Goal: Navigation & Orientation: Find specific page/section

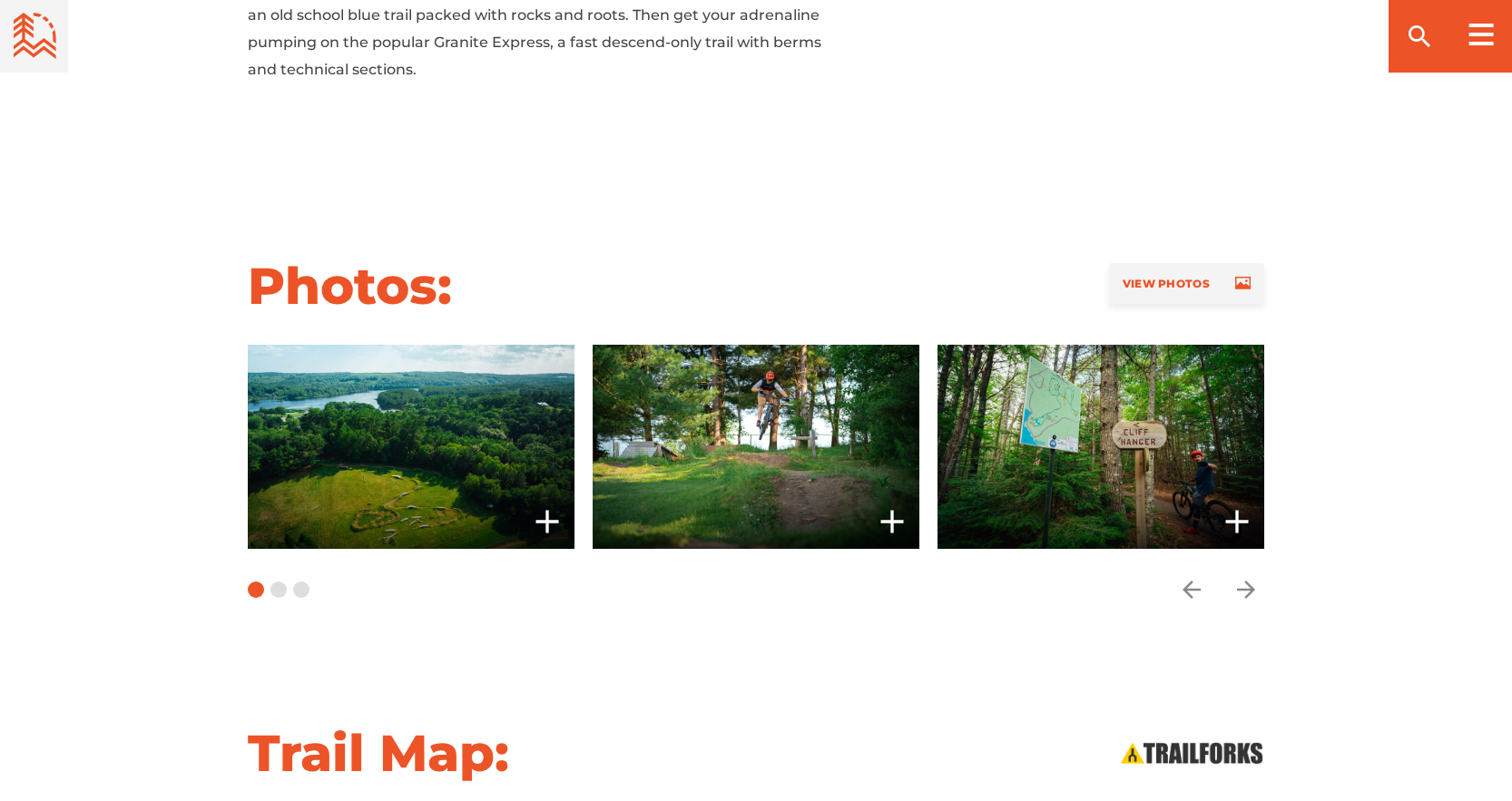
scroll to position [1361, 0]
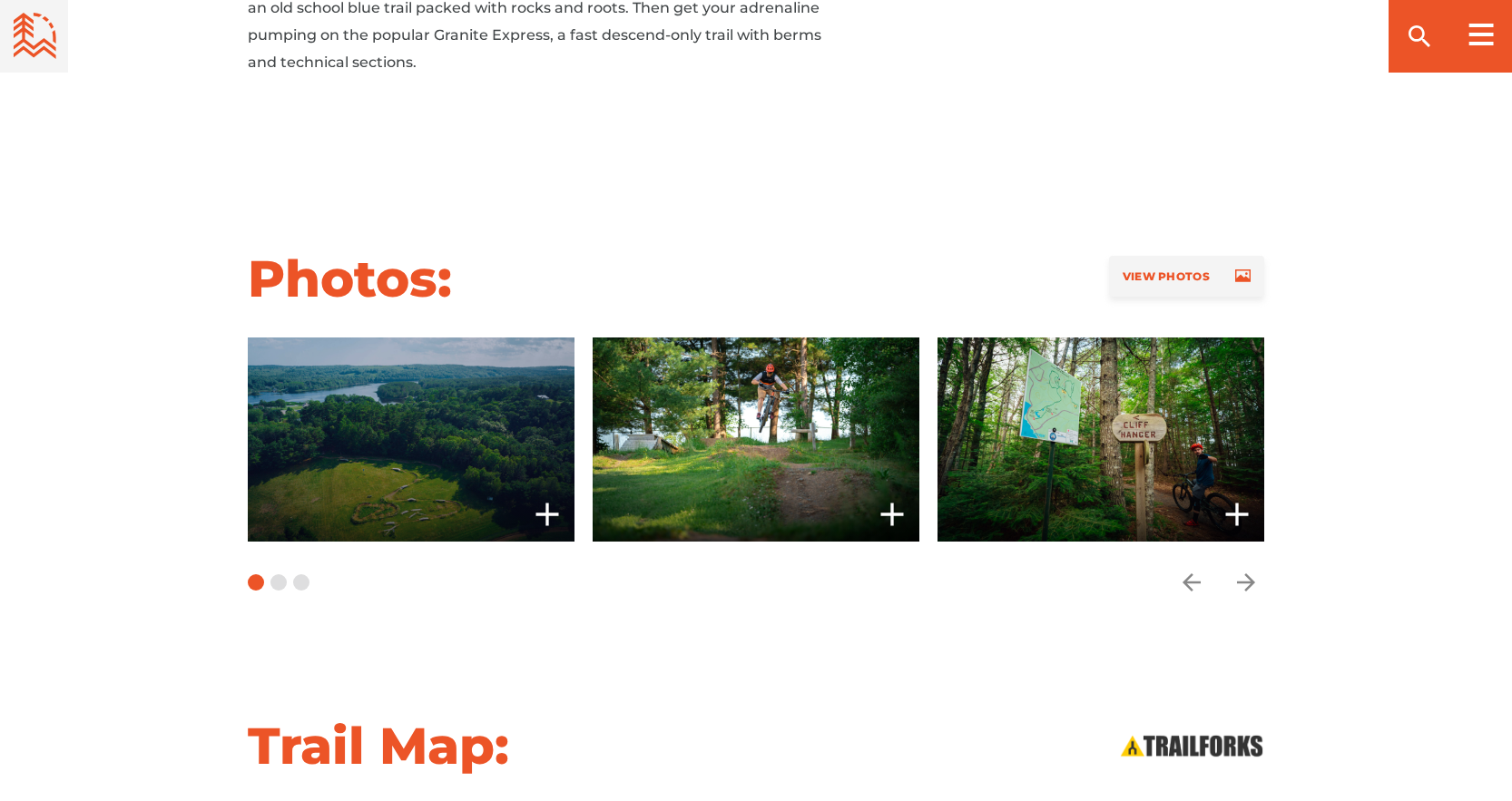
click at [420, 443] on span at bounding box center [411, 439] width 326 height 204
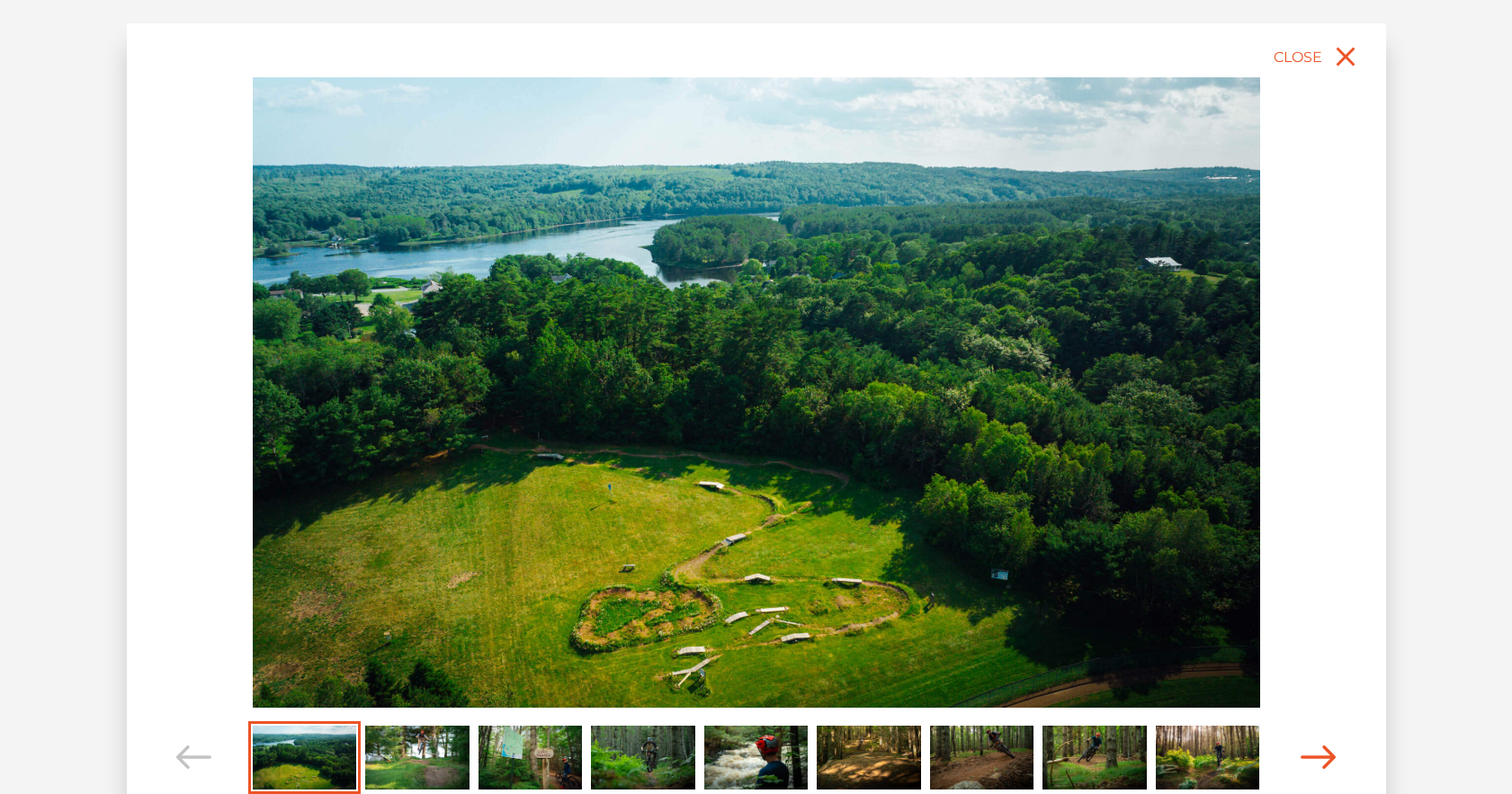
click at [1319, 757] on icon "Carousel Navigation" at bounding box center [1318, 758] width 36 height 24
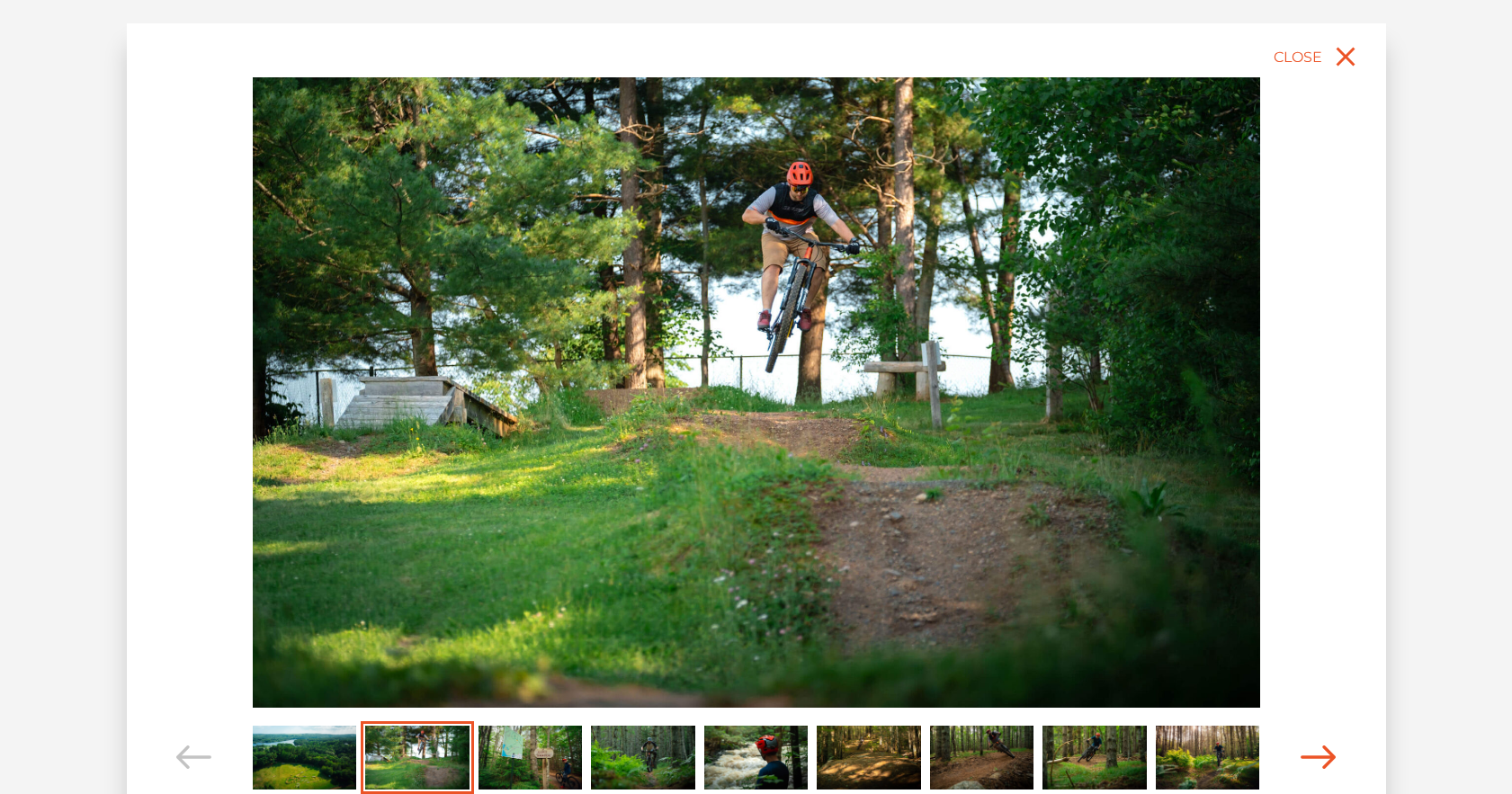
click at [1319, 757] on icon "Carousel Navigation" at bounding box center [1318, 758] width 36 height 24
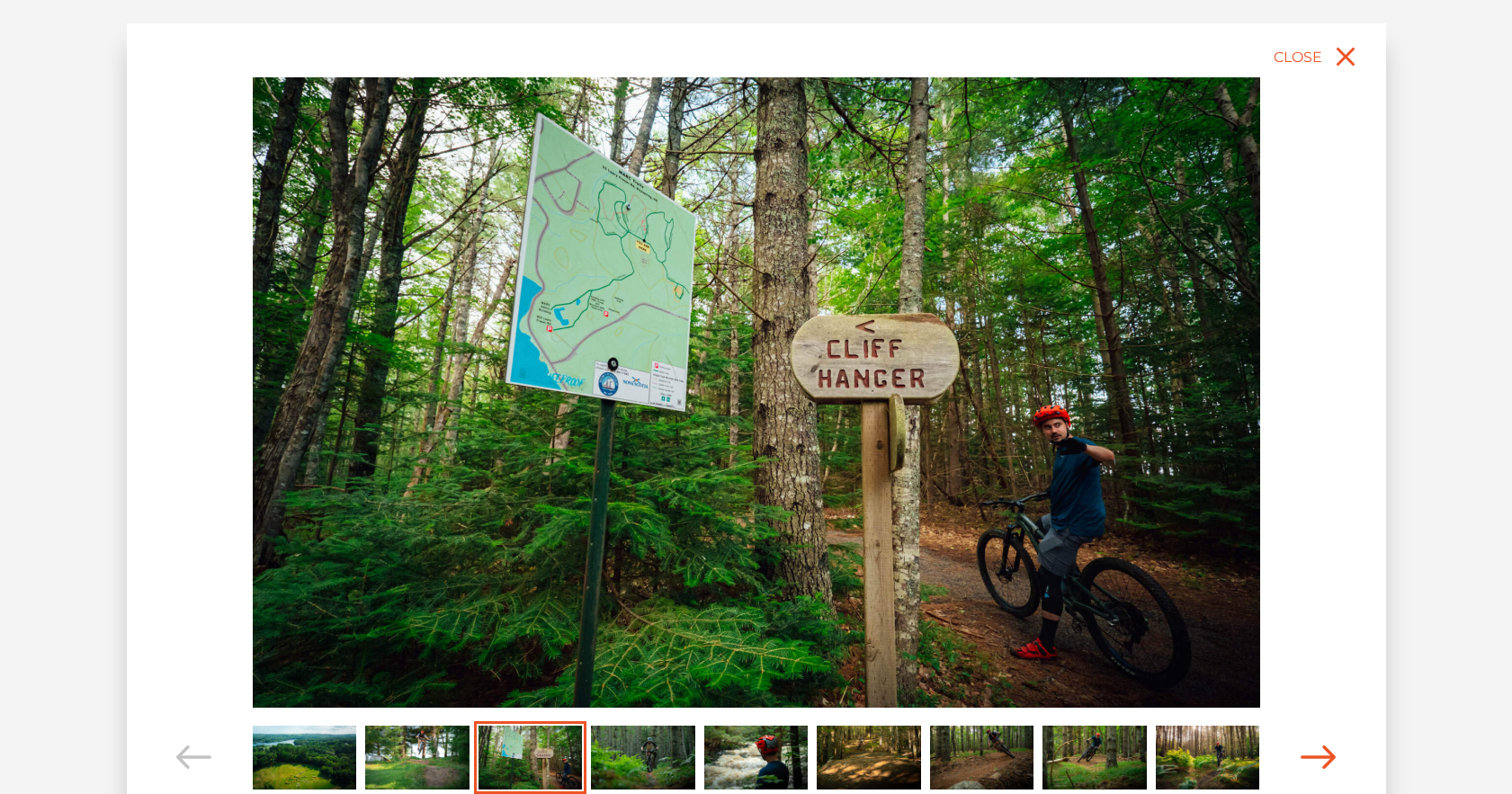
click at [1319, 757] on icon "Carousel Navigation" at bounding box center [1318, 758] width 36 height 24
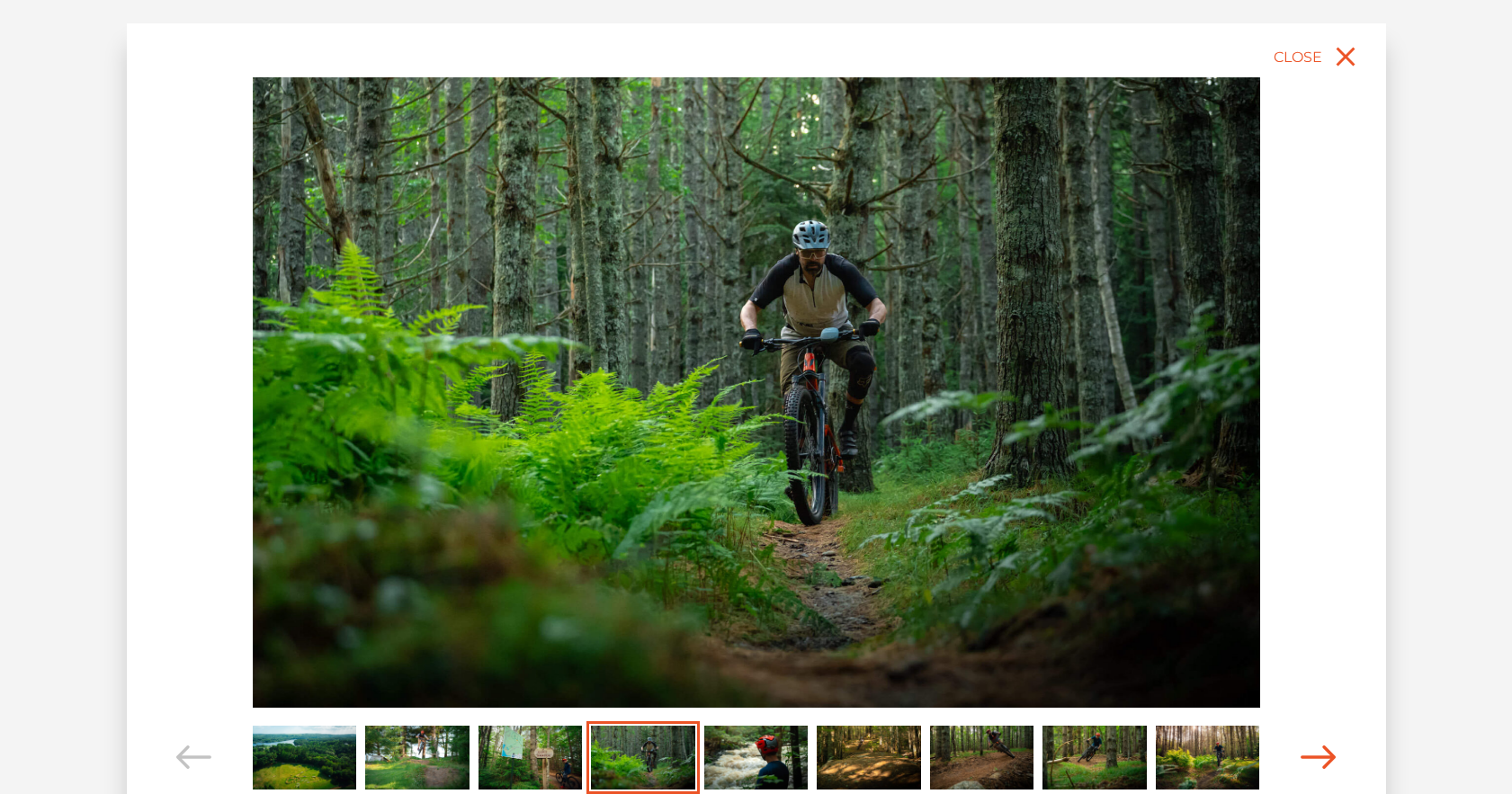
click at [1319, 757] on icon "Carousel Navigation" at bounding box center [1318, 758] width 36 height 24
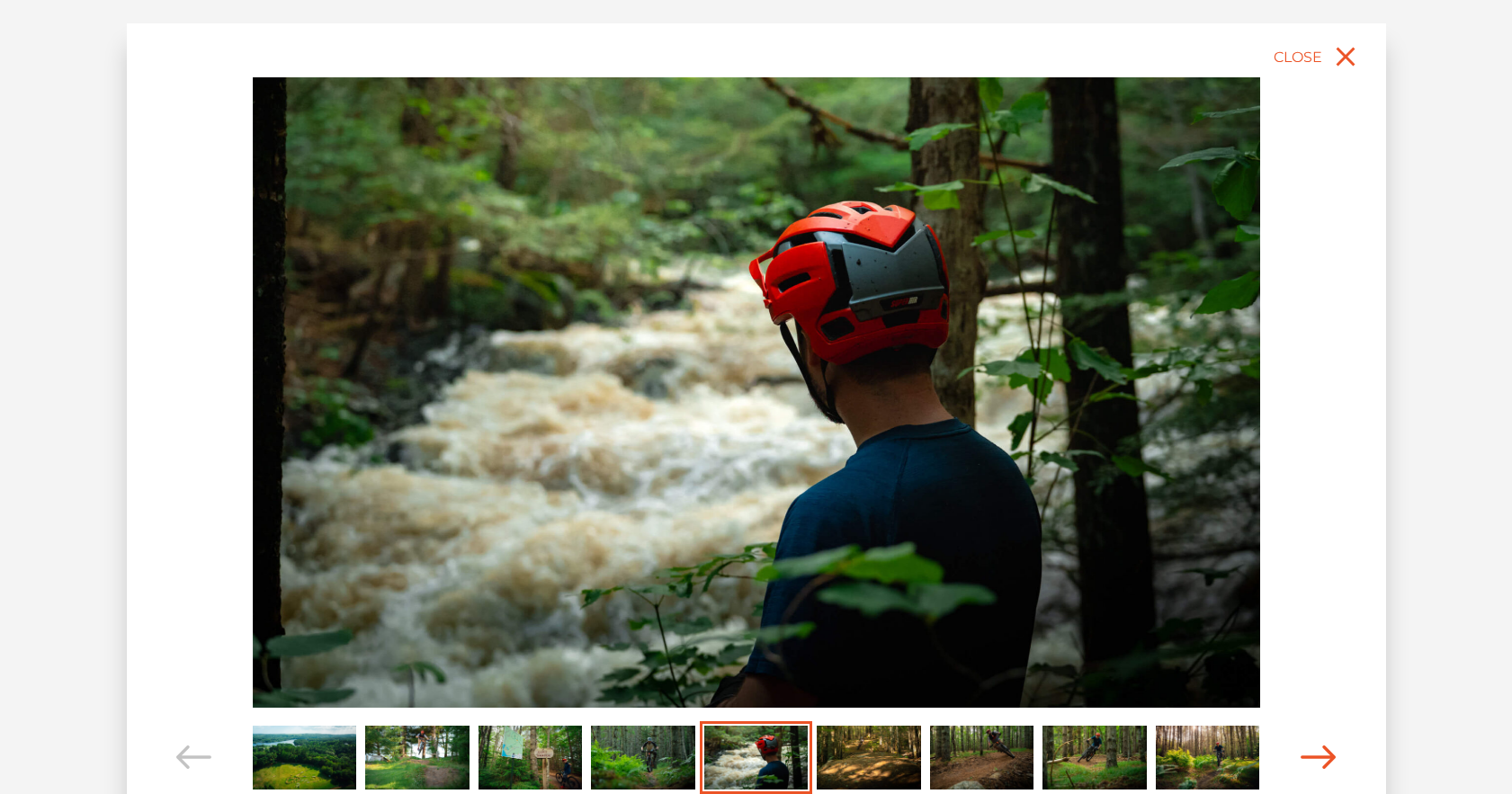
click at [1319, 757] on icon "Carousel Navigation" at bounding box center [1318, 758] width 36 height 24
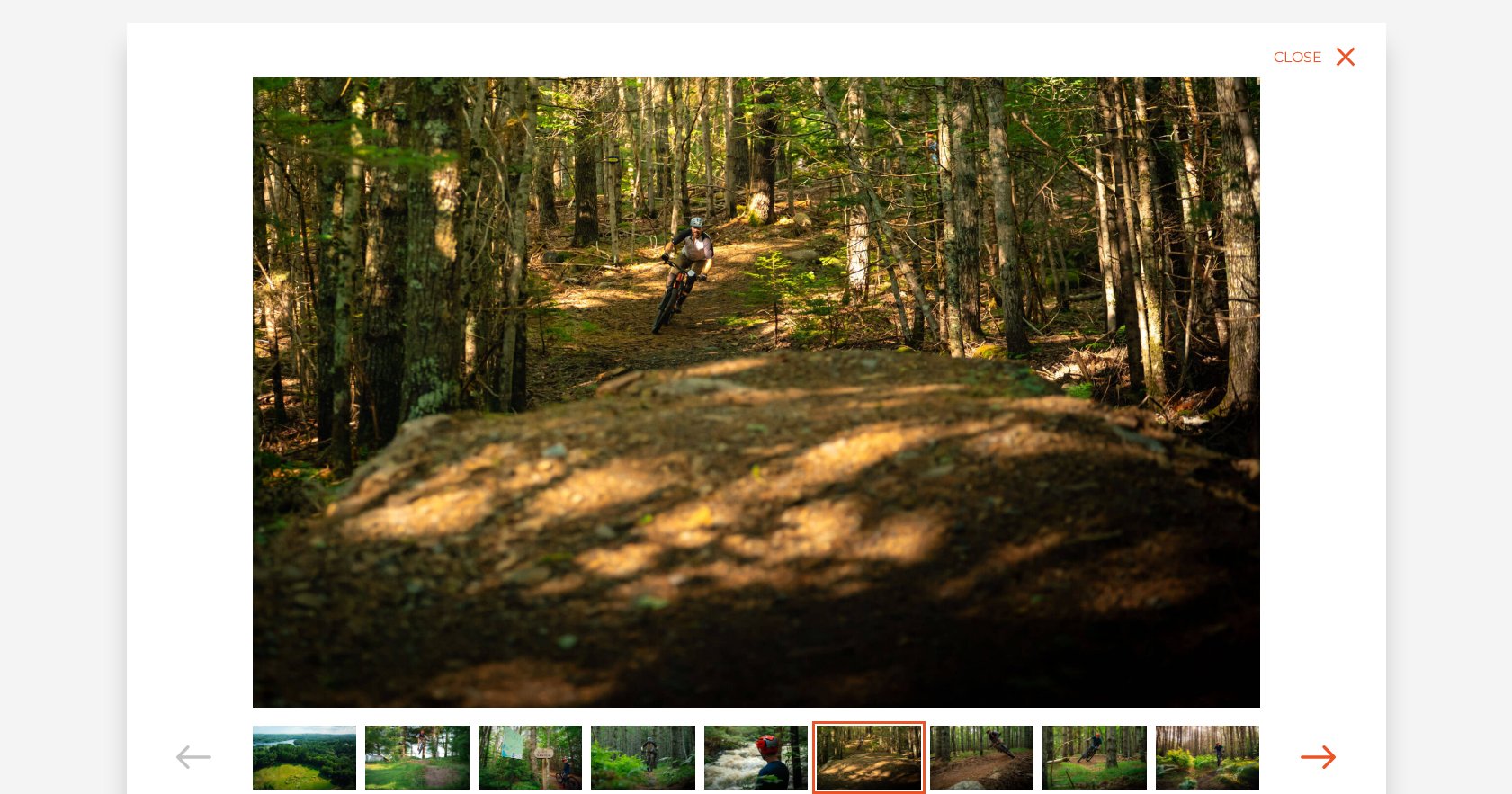
click at [1319, 757] on icon "Carousel Navigation" at bounding box center [1318, 758] width 36 height 24
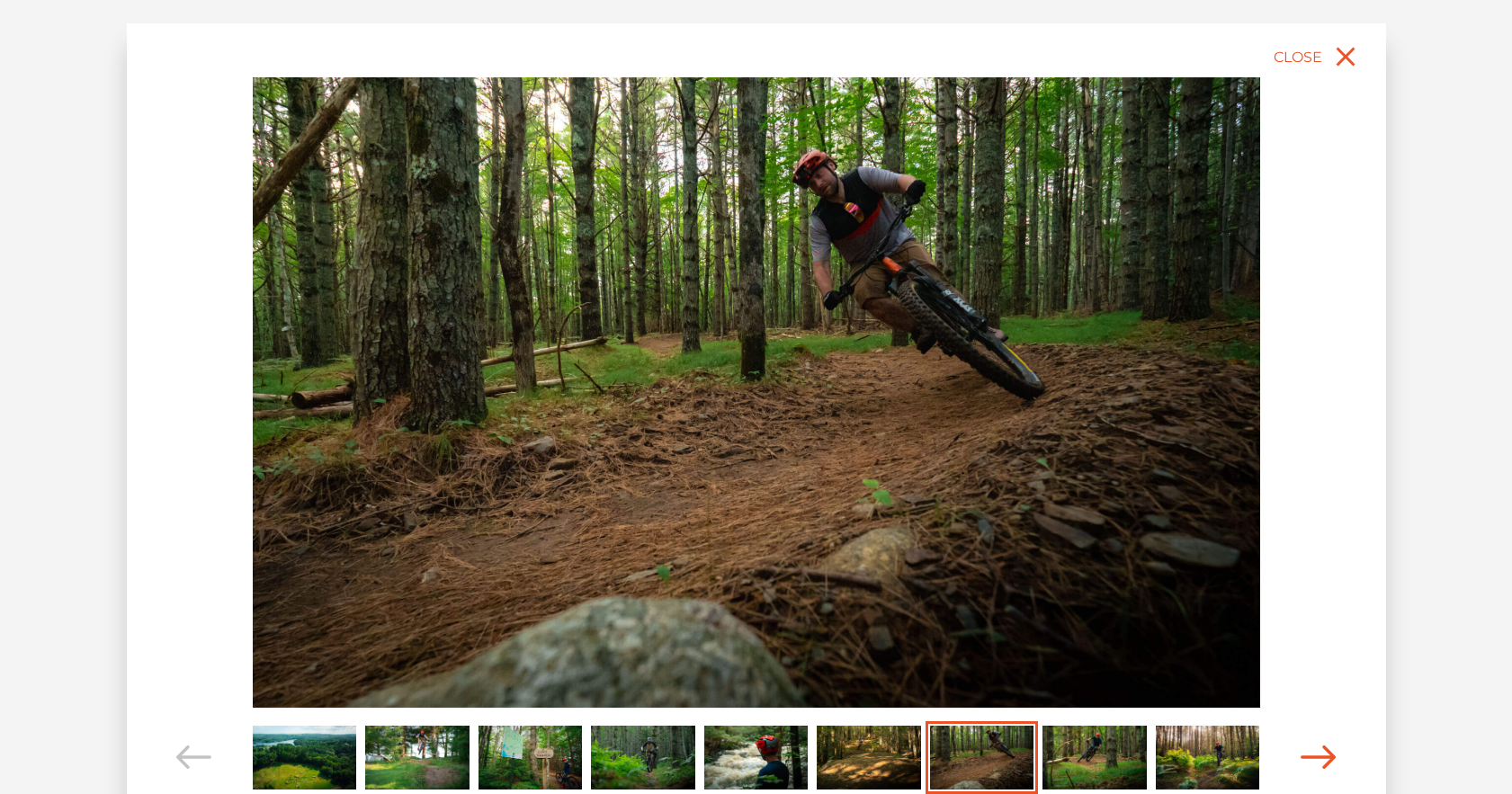
click at [1319, 757] on icon "Carousel Navigation" at bounding box center [1318, 758] width 36 height 24
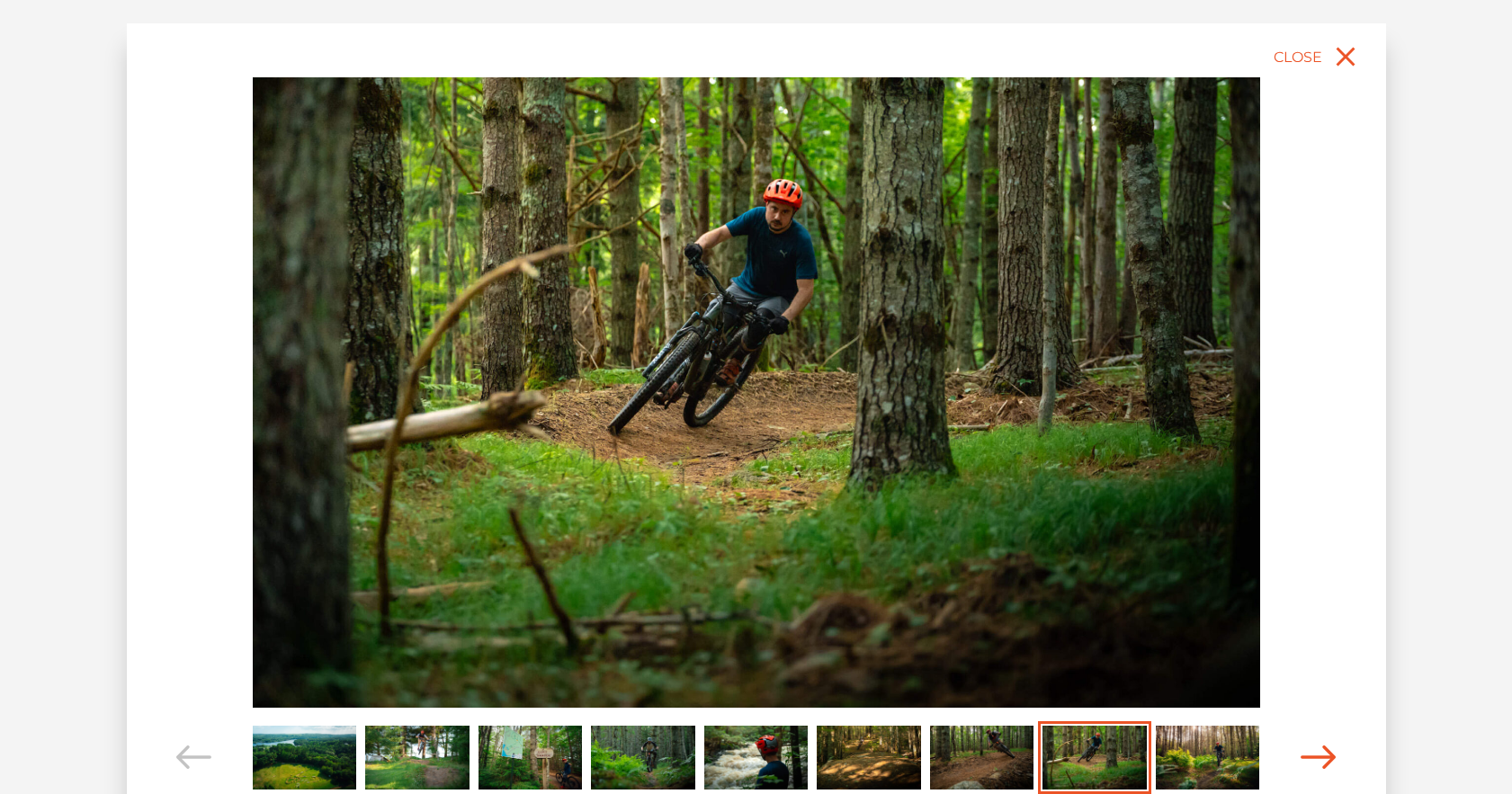
click at [1319, 757] on icon "Carousel Navigation" at bounding box center [1318, 758] width 36 height 24
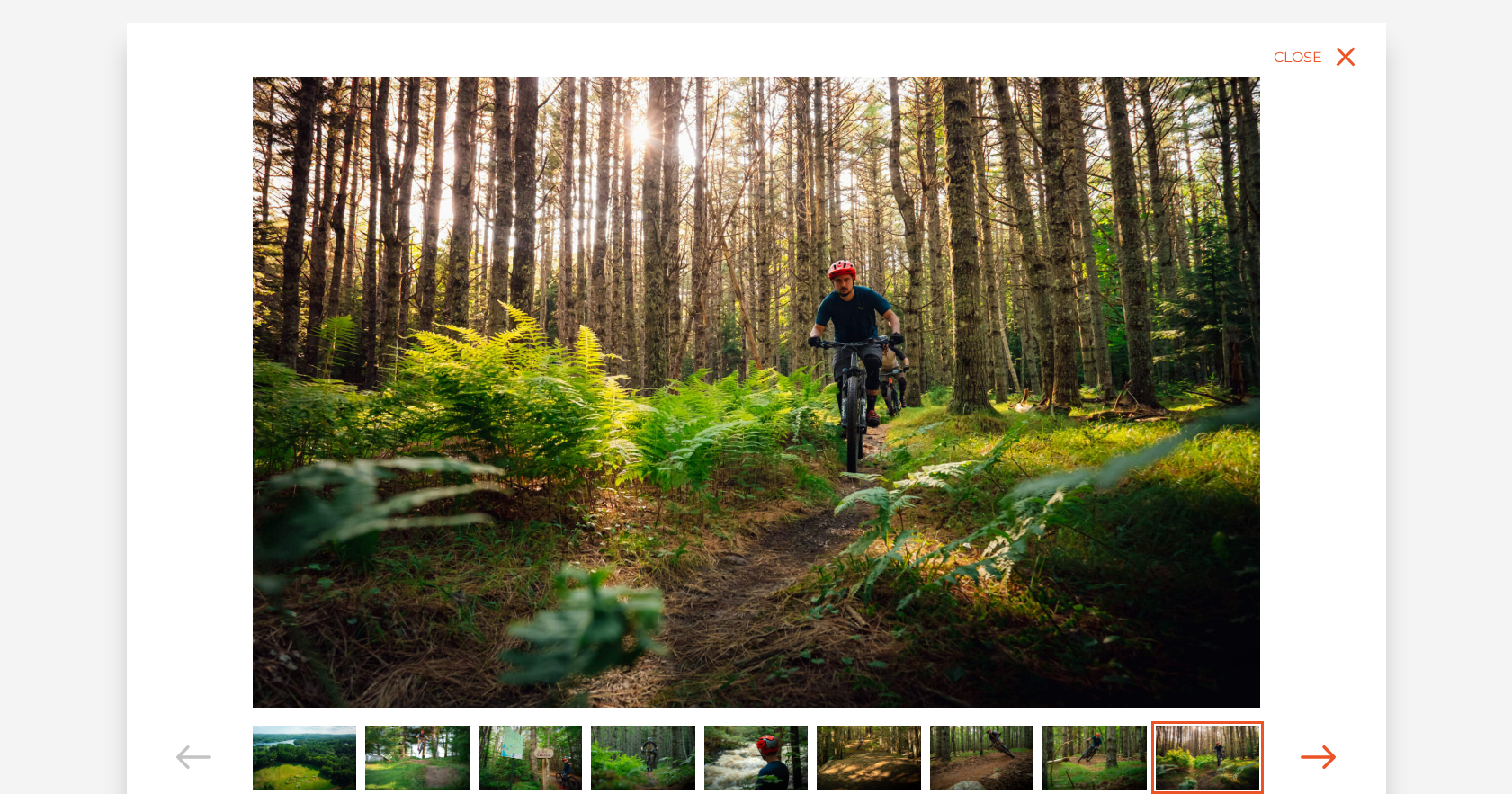
click at [1319, 757] on icon "Carousel Navigation" at bounding box center [1318, 758] width 36 height 24
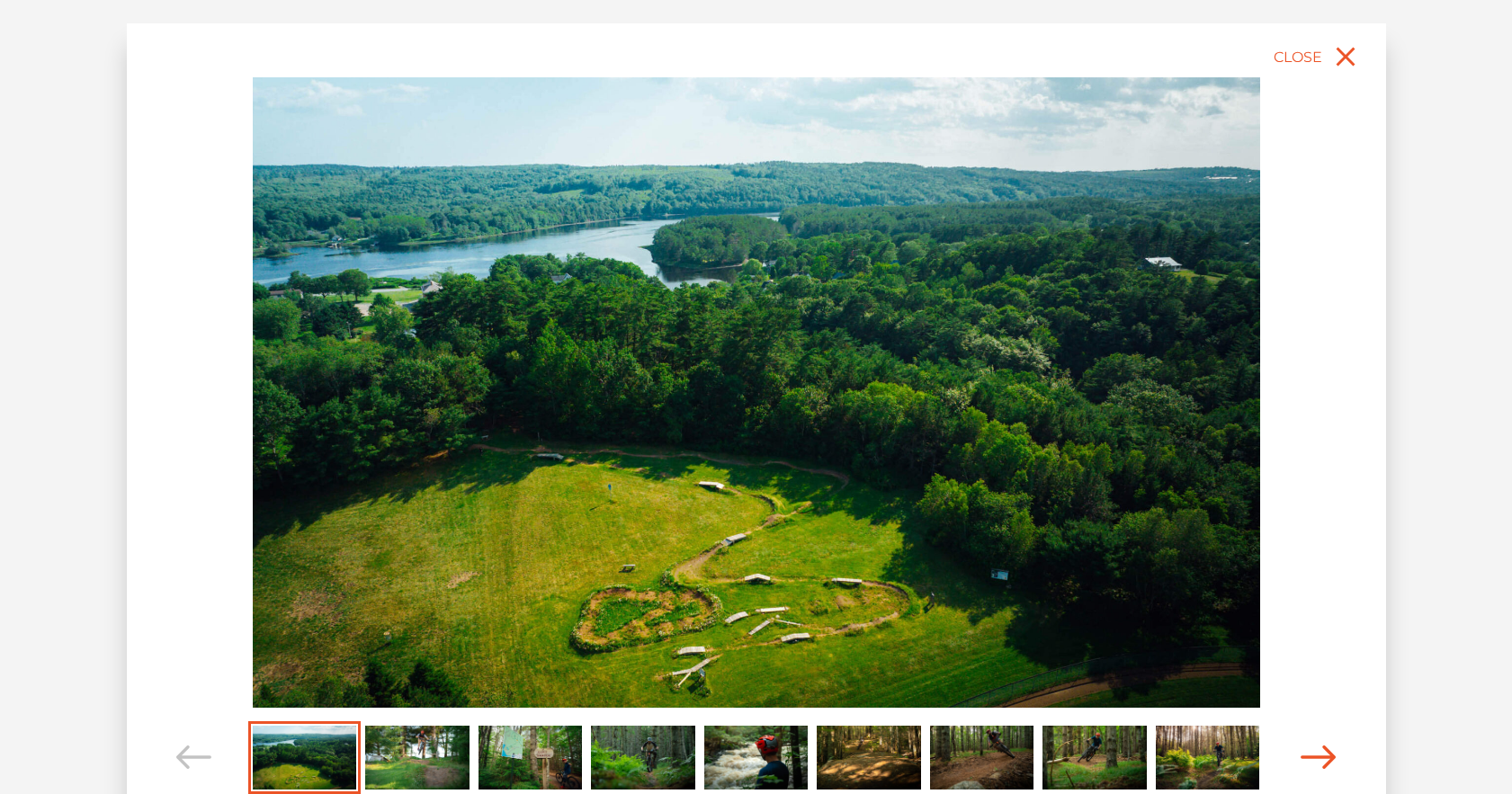
click at [1319, 757] on icon "Carousel Navigation" at bounding box center [1318, 758] width 36 height 24
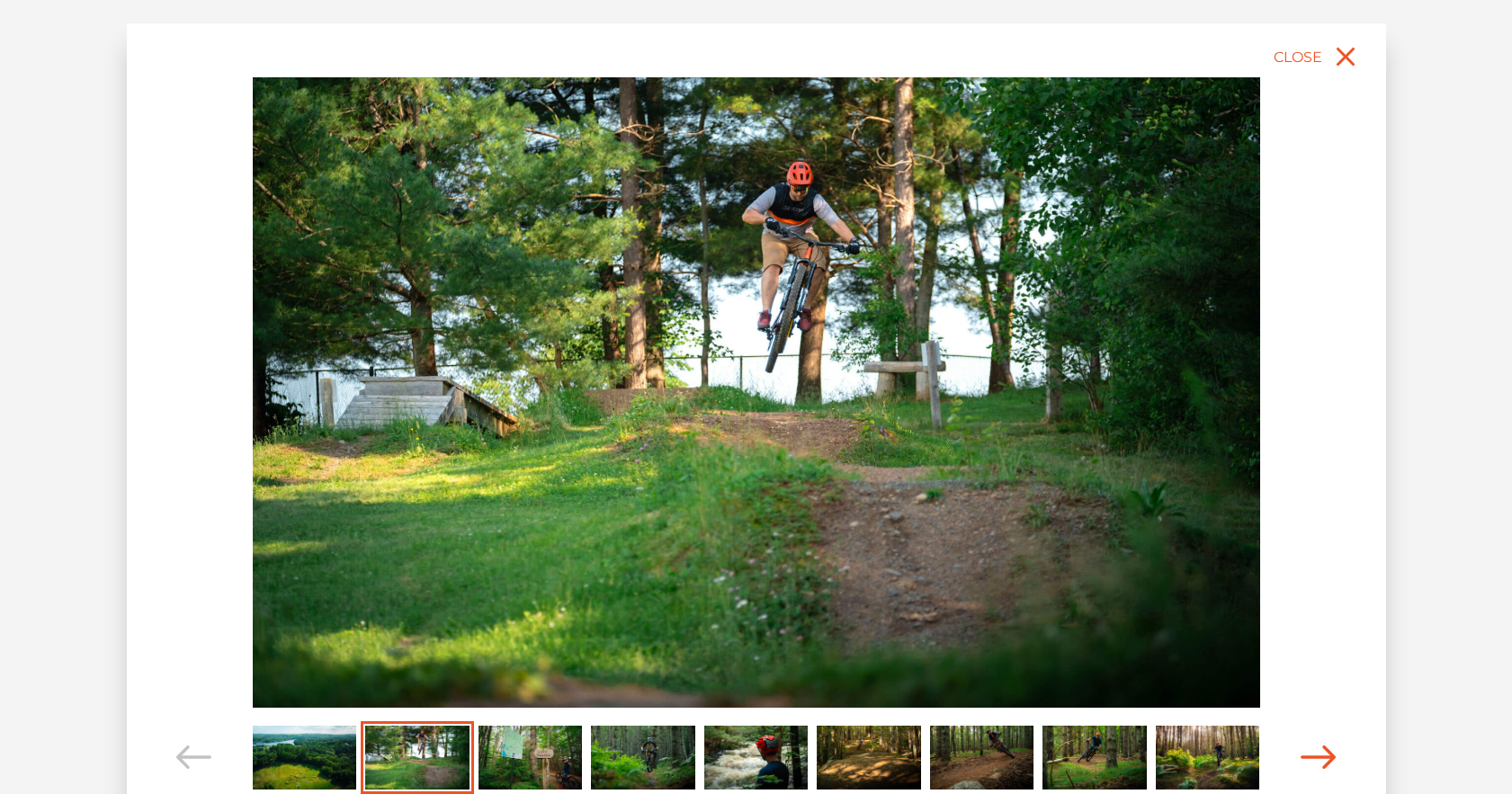
click at [1319, 757] on icon "Carousel Navigation" at bounding box center [1318, 758] width 36 height 24
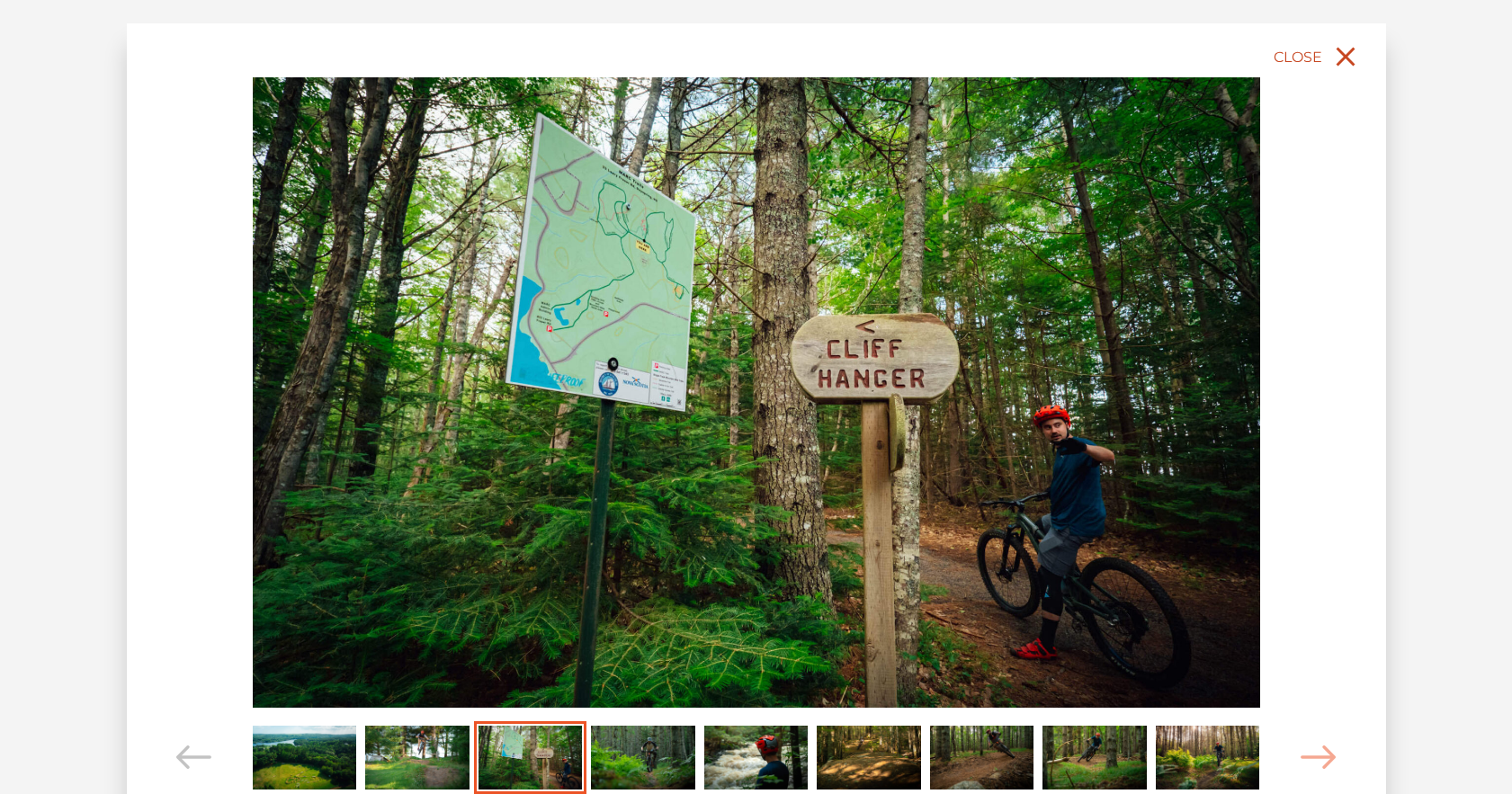
click at [1333, 61] on icon "close" at bounding box center [1346, 56] width 32 height 32
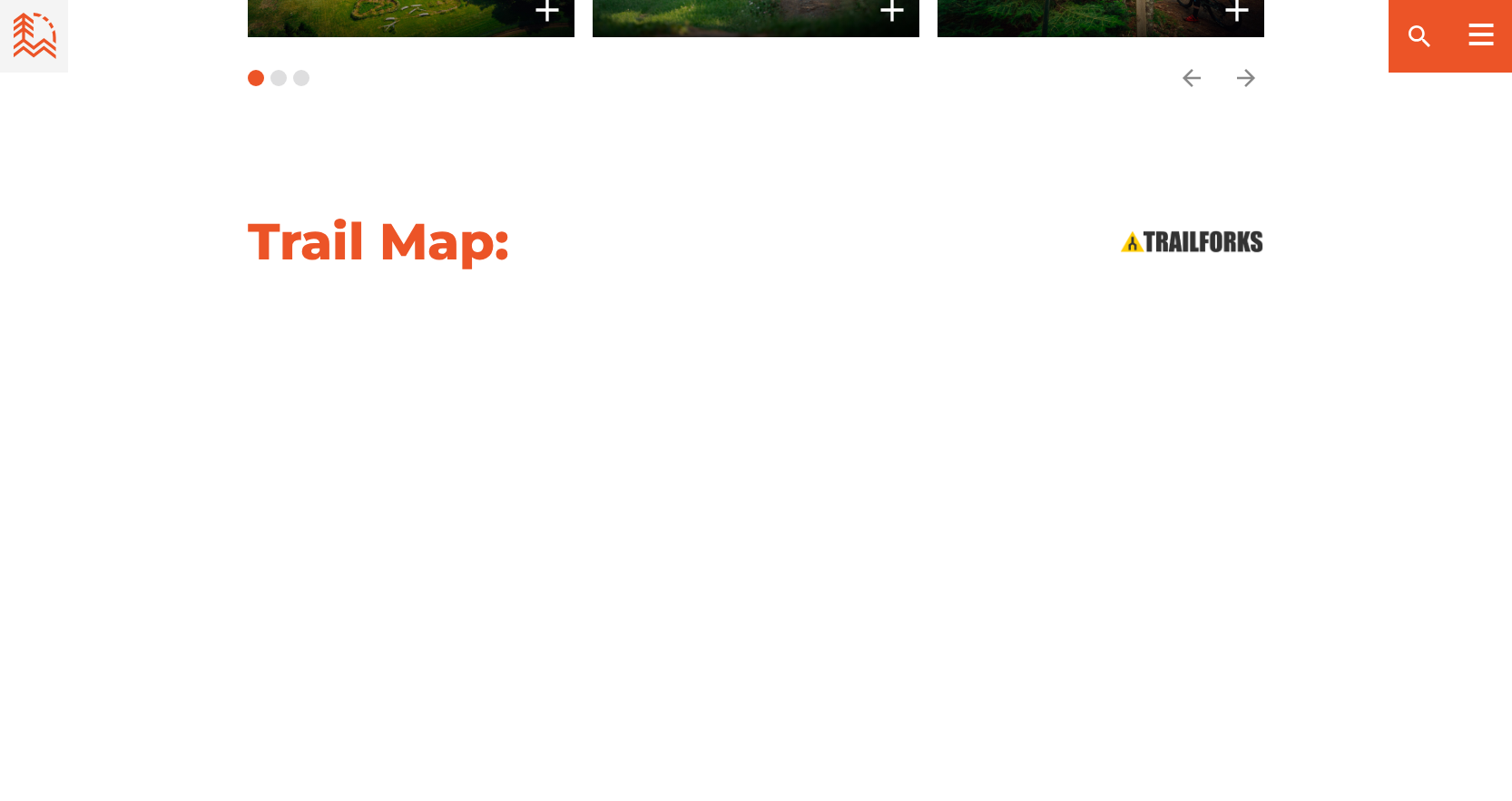
scroll to position [1906, 0]
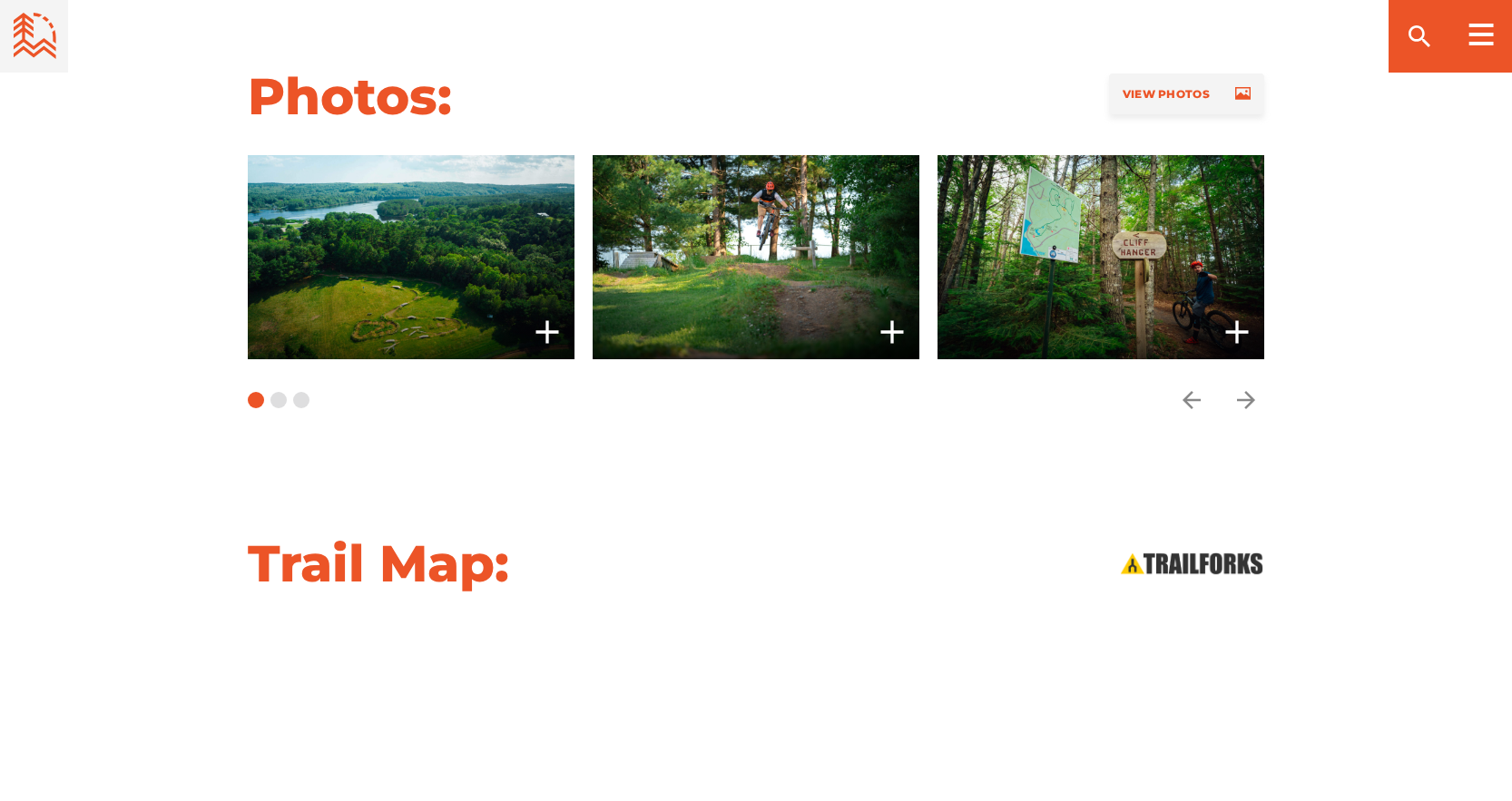
scroll to position [1543, 0]
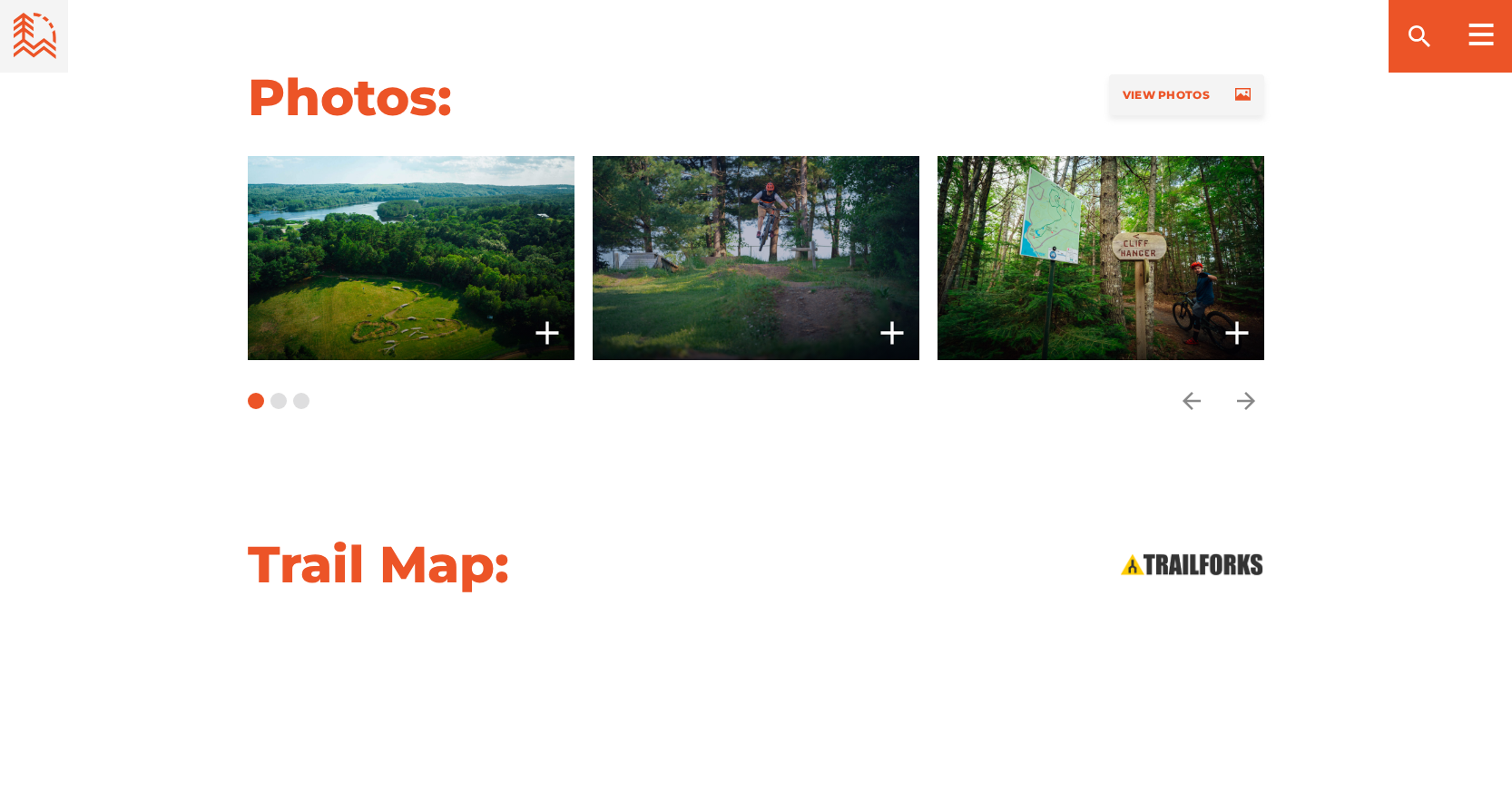
click at [799, 241] on span at bounding box center [756, 257] width 326 height 204
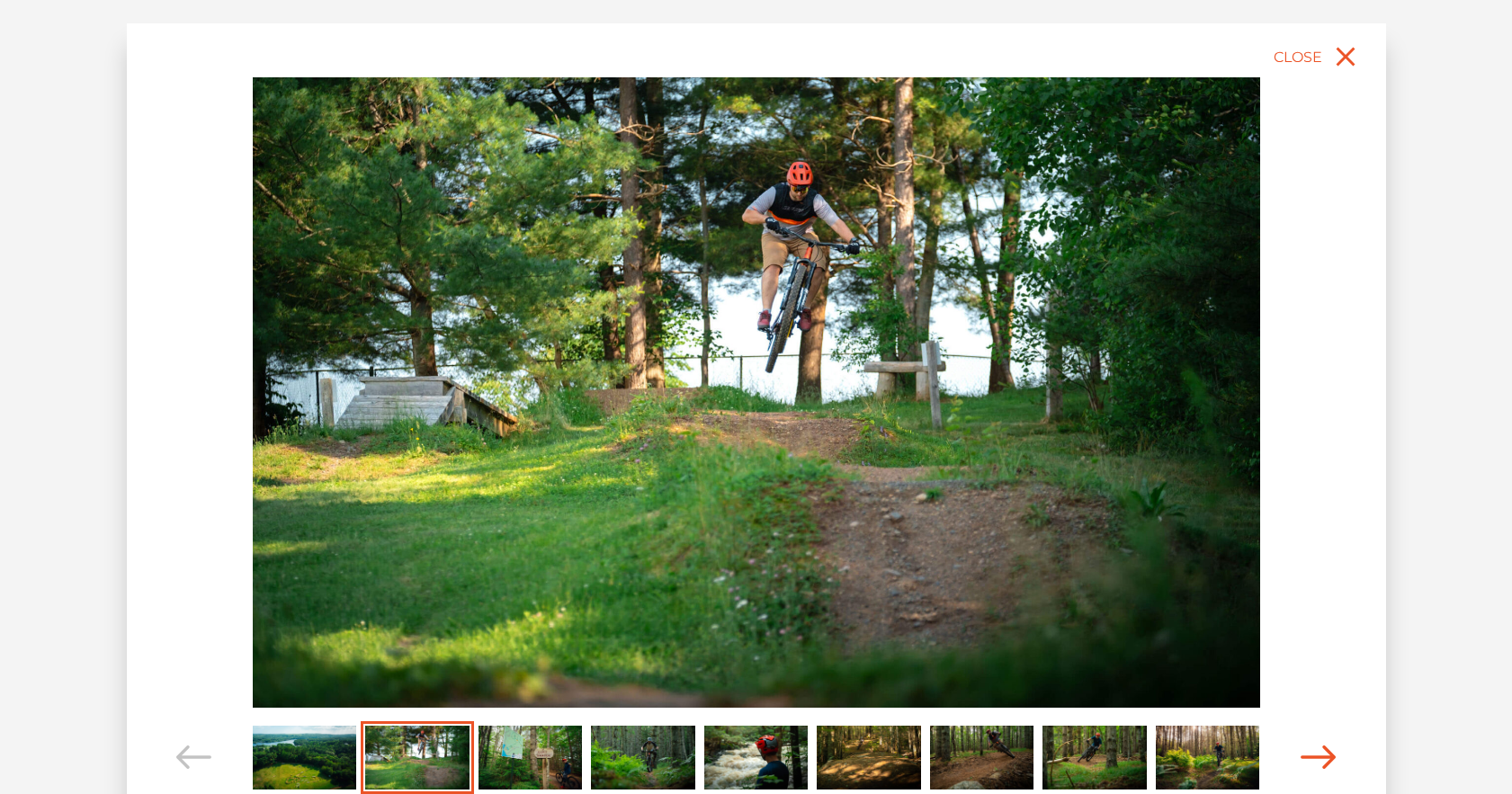
click at [1311, 758] on icon "Carousel Navigation" at bounding box center [1318, 758] width 36 height 24
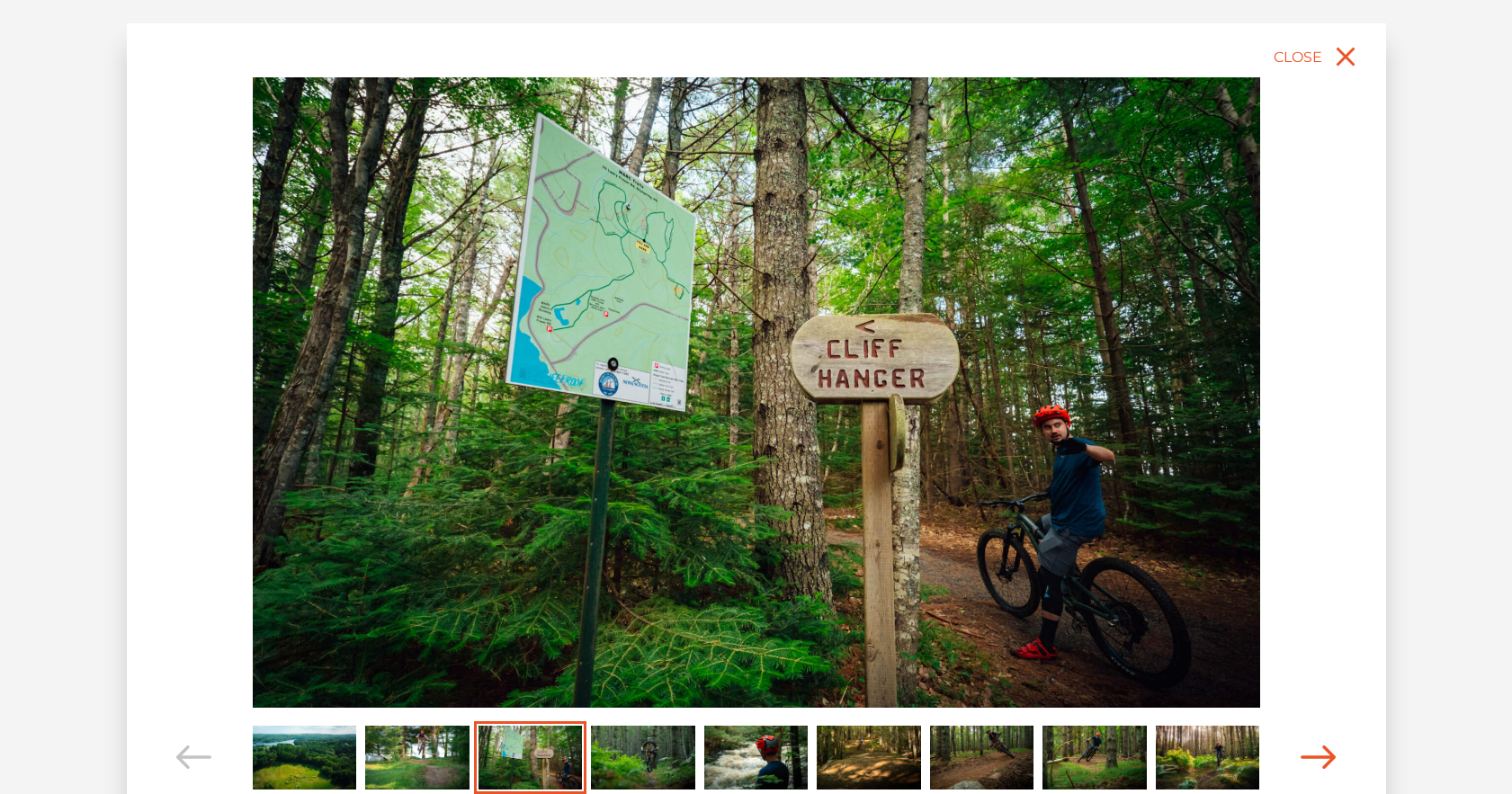
click at [1311, 758] on icon "Carousel Navigation" at bounding box center [1318, 758] width 36 height 24
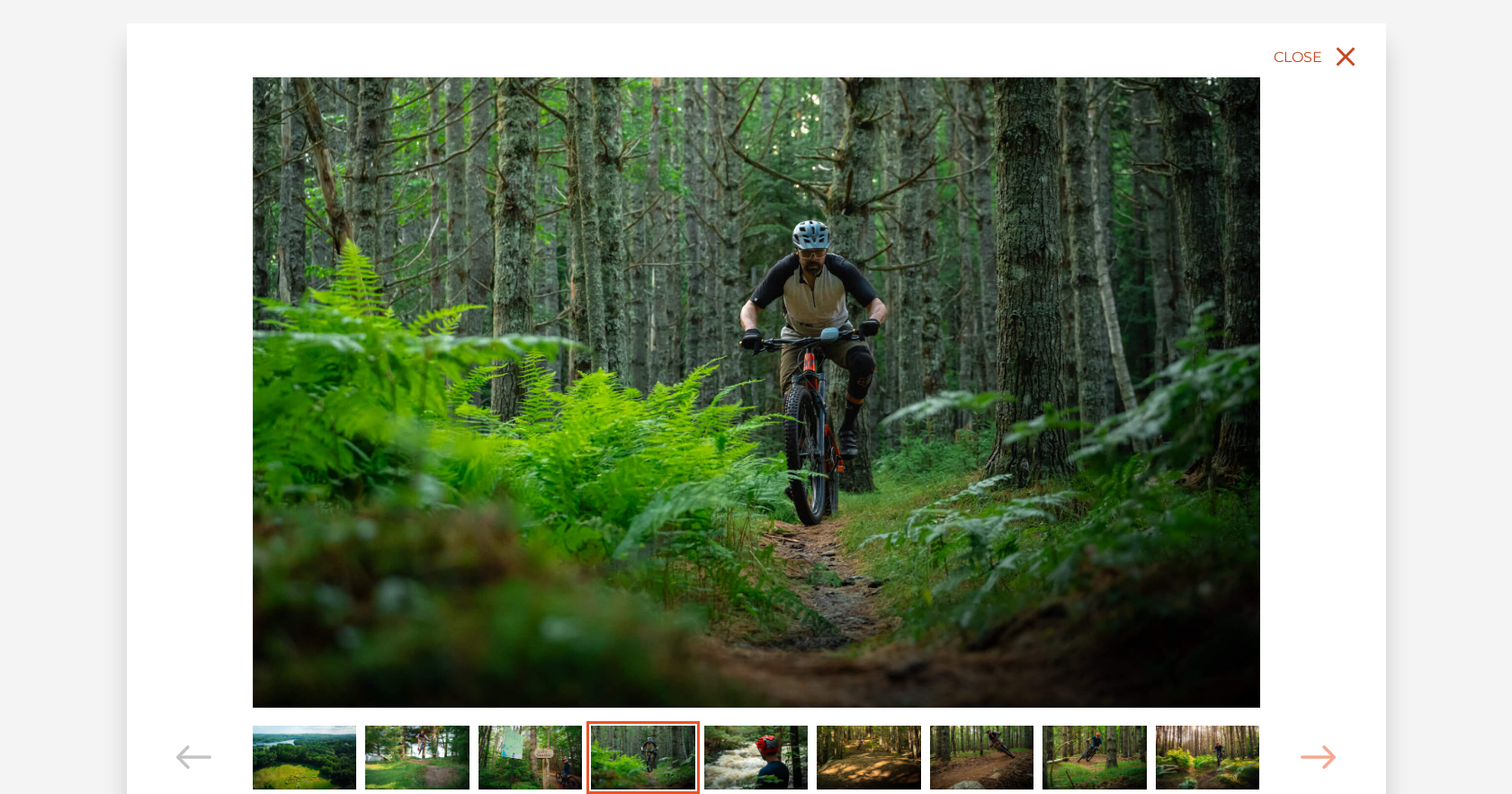
click at [1350, 62] on icon "close" at bounding box center [1345, 57] width 18 height 18
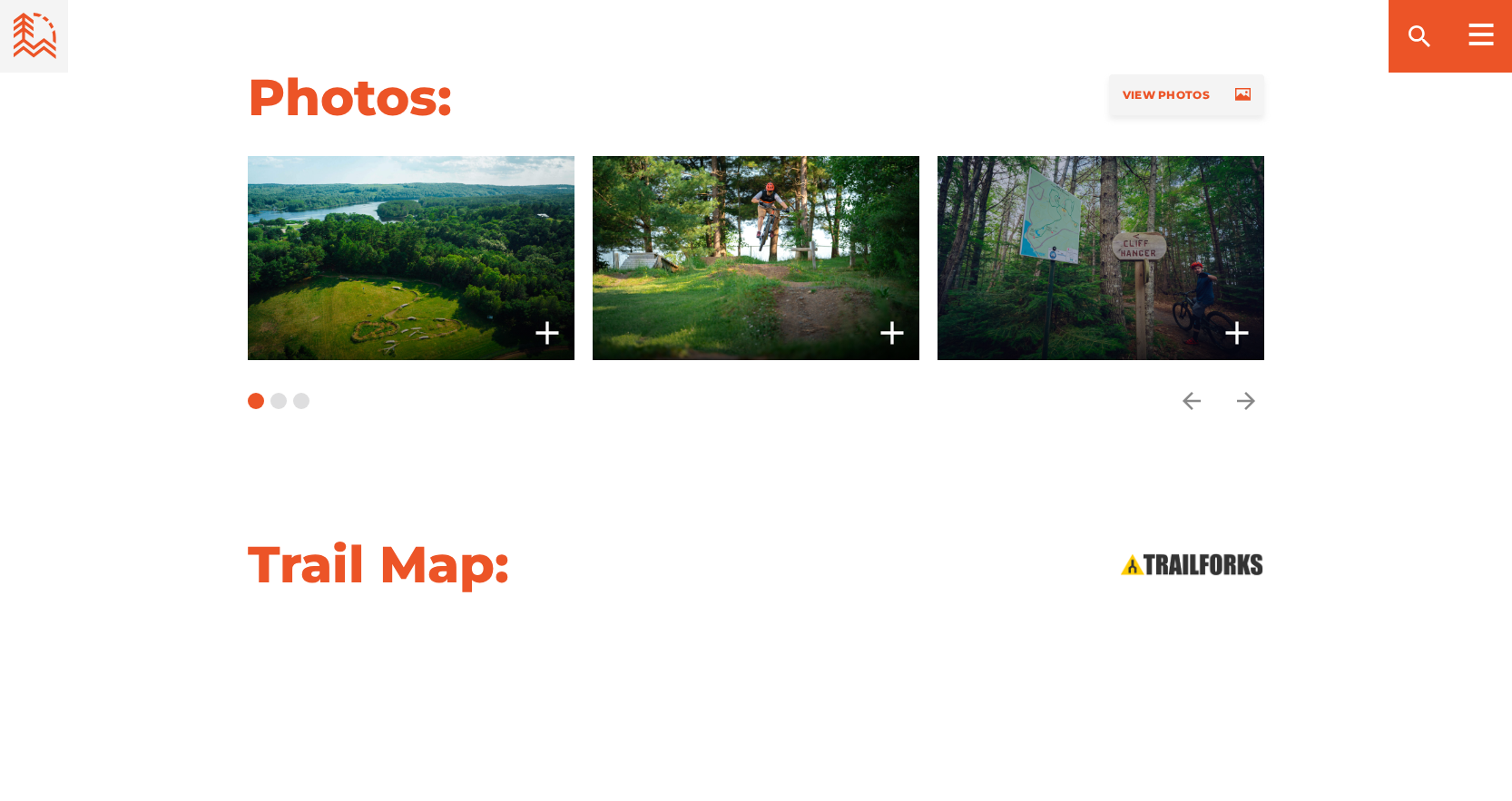
click at [1214, 300] on span at bounding box center [1101, 257] width 326 height 204
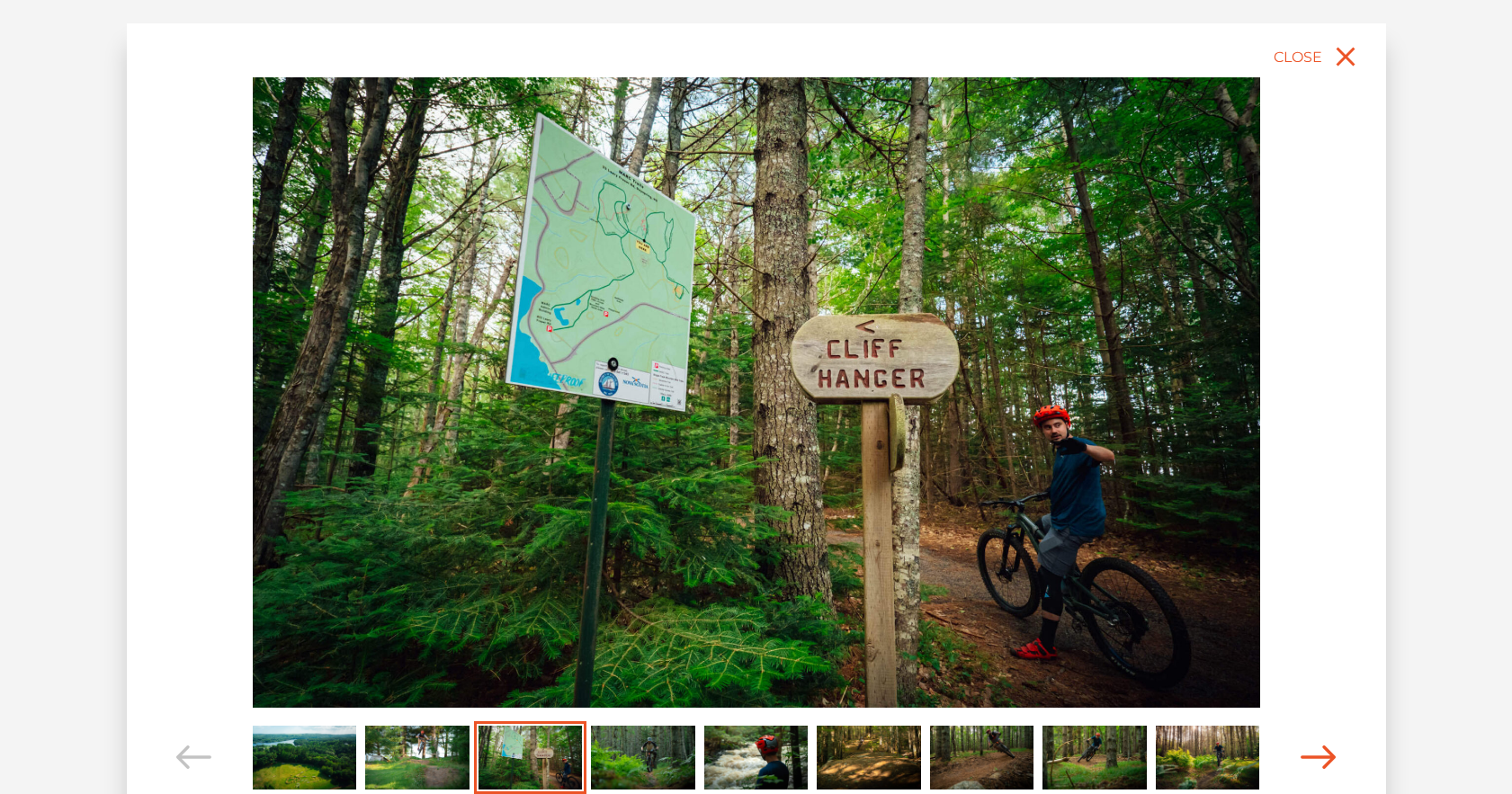
click at [1326, 757] on icon "Carousel Navigation" at bounding box center [1318, 758] width 36 height 24
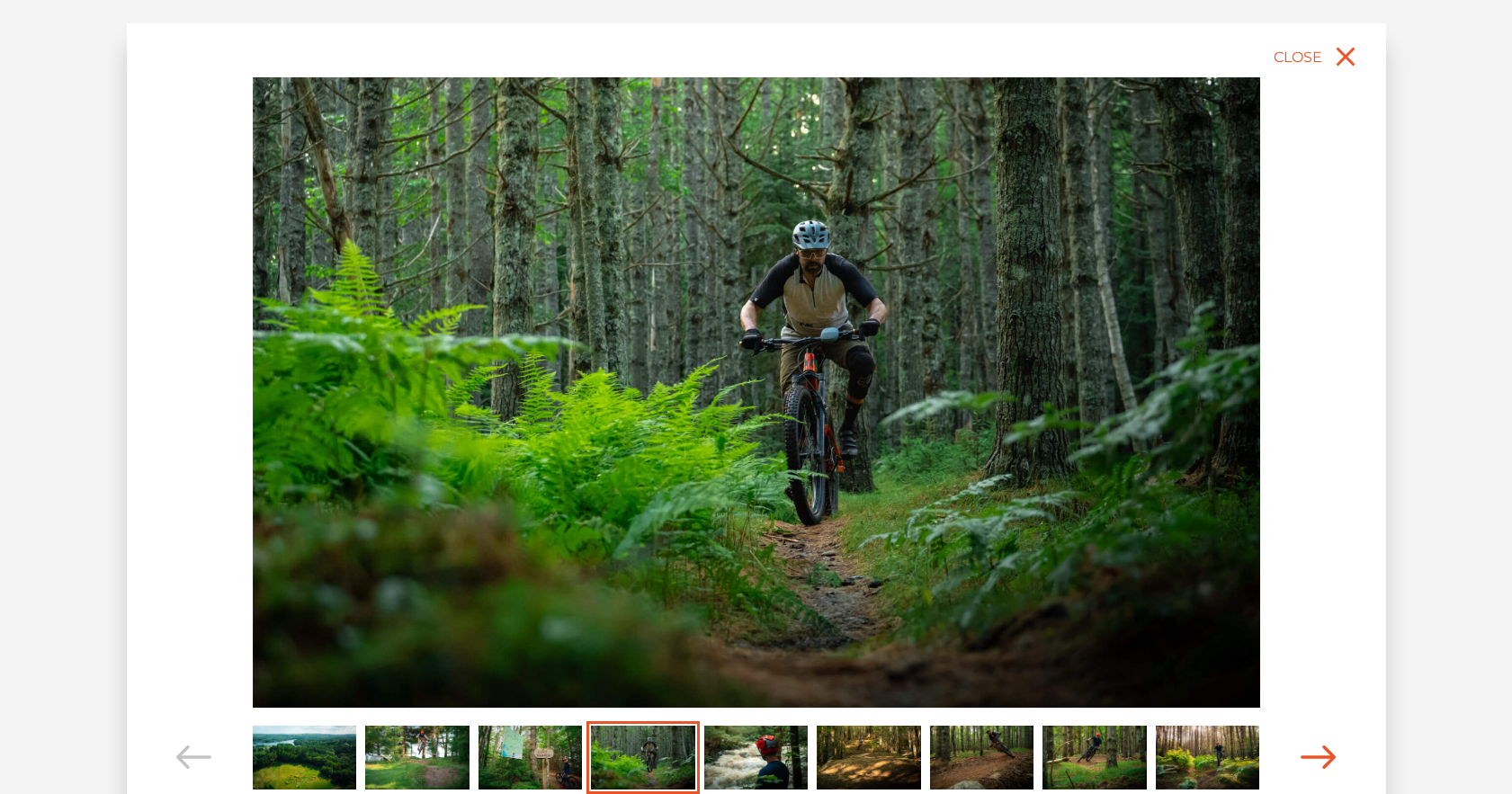
click at [1326, 757] on icon "Carousel Navigation" at bounding box center [1318, 758] width 36 height 24
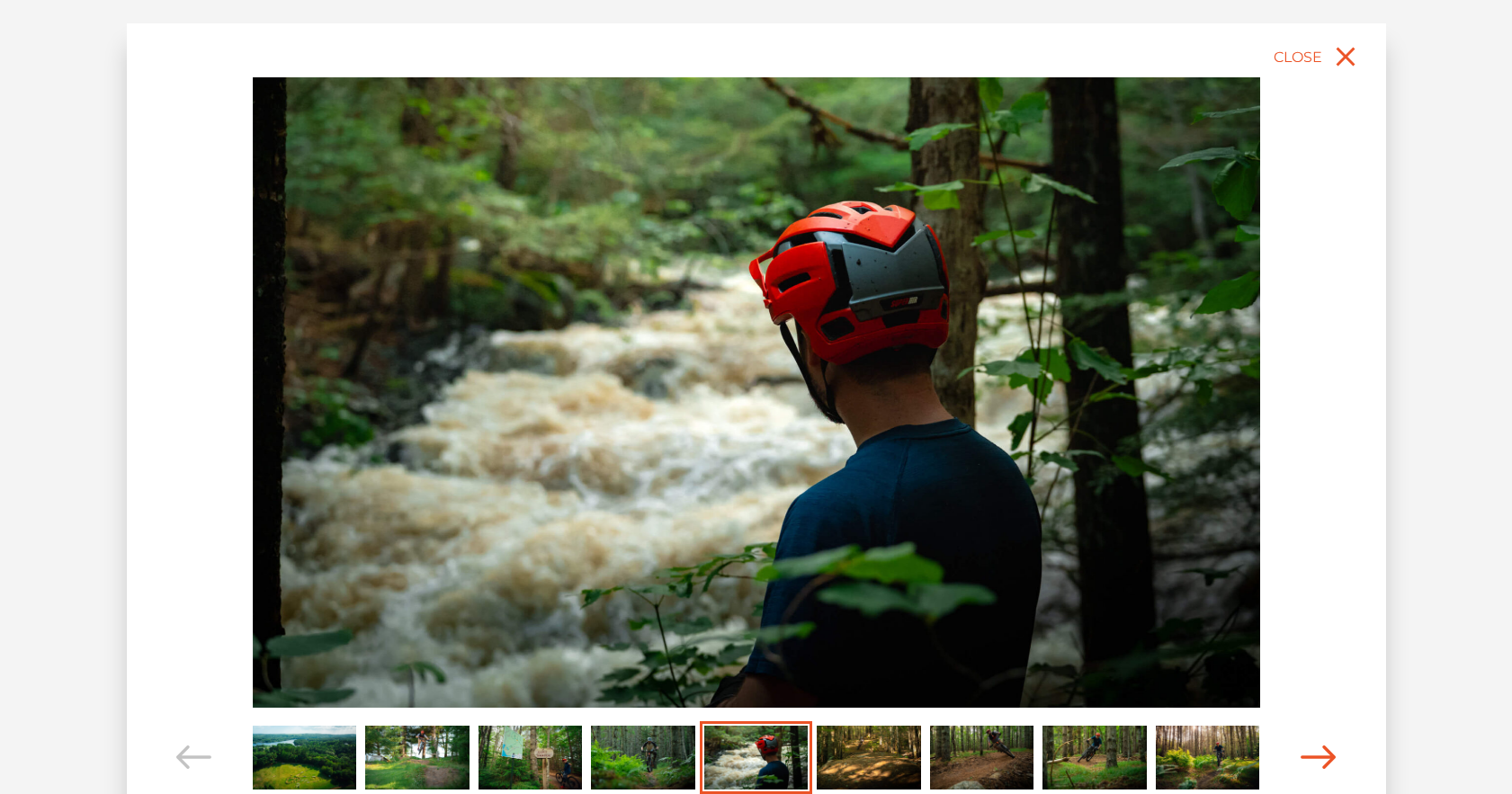
click at [1326, 757] on icon "Carousel Navigation" at bounding box center [1318, 758] width 36 height 24
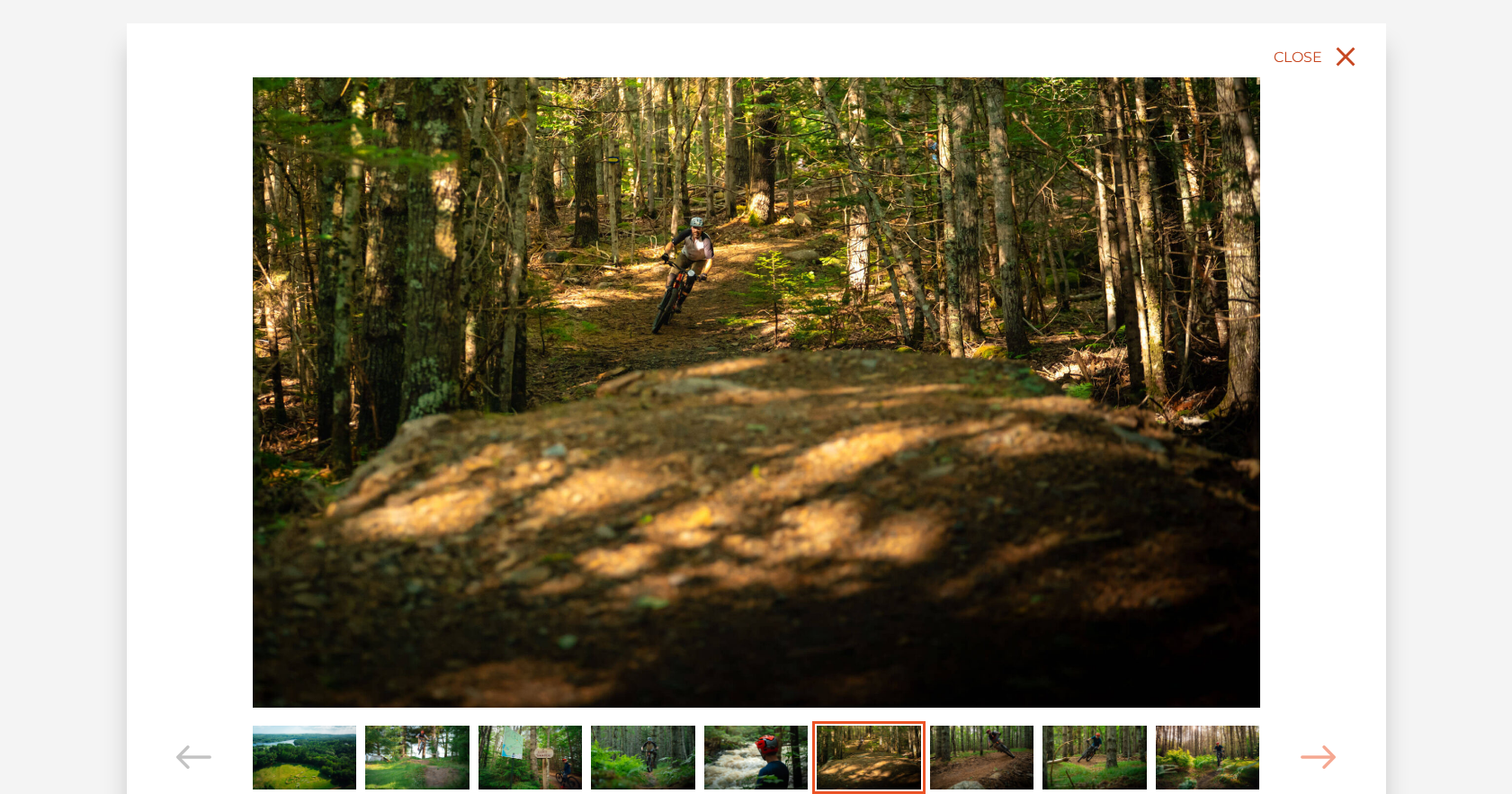
click at [1346, 58] on icon "close" at bounding box center [1345, 57] width 18 height 18
